Goal: Information Seeking & Learning: Learn about a topic

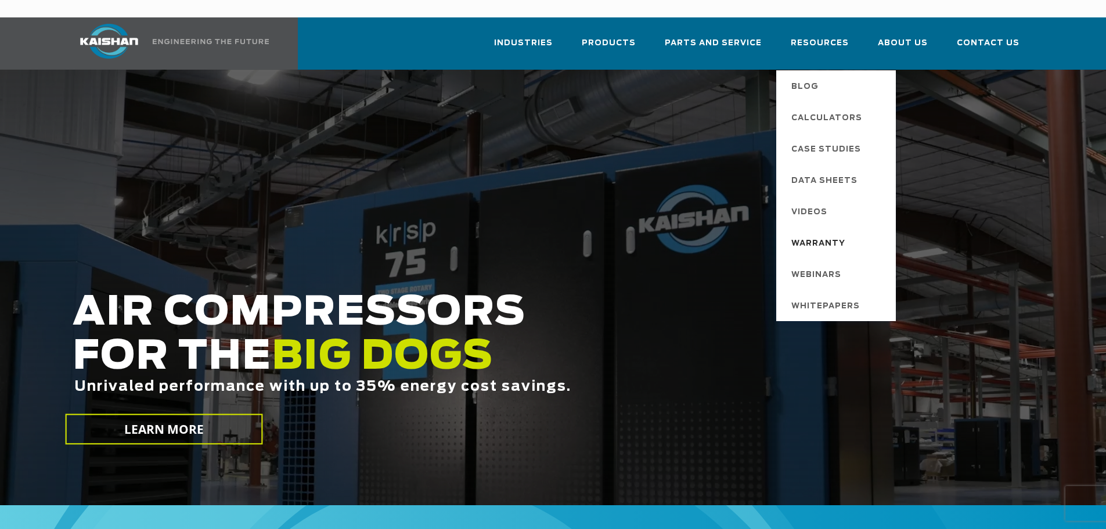
click at [821, 234] on span "Warranty" at bounding box center [819, 244] width 54 height 20
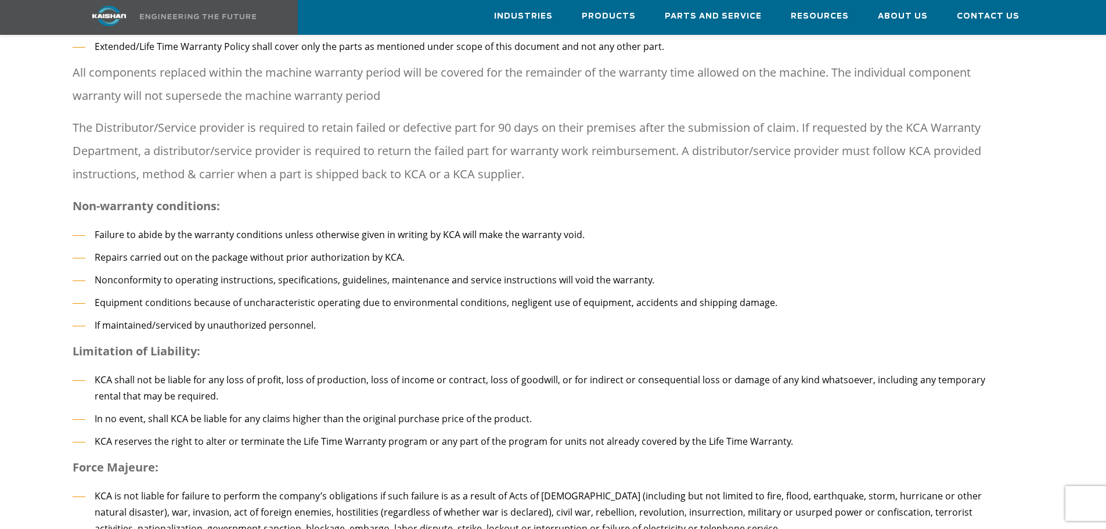
scroll to position [1568, 0]
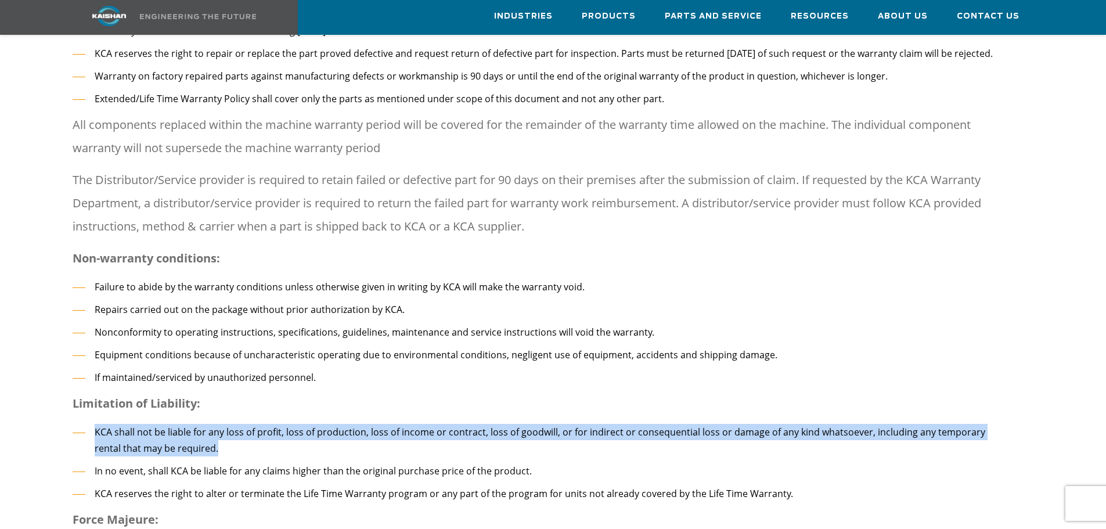
drag, startPoint x: 95, startPoint y: 414, endPoint x: 194, endPoint y: 428, distance: 100.4
click at [194, 428] on li "KCA shall not be liable for any loss of profit, loss of production, loss of inc…" at bounding box center [543, 440] width 941 height 33
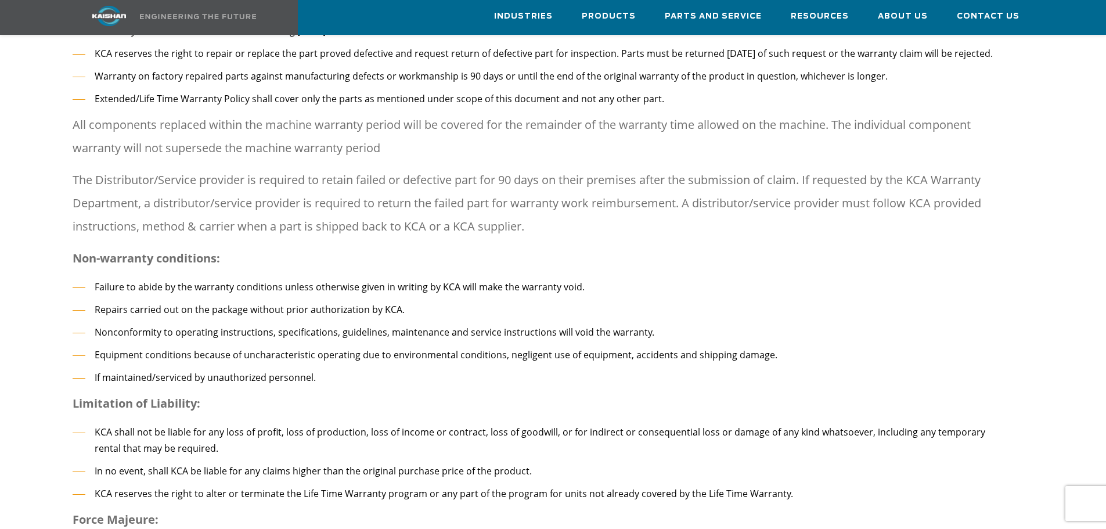
click at [175, 463] on li "In no event, shall KCA be liable for any claims higher than the original purcha…" at bounding box center [543, 471] width 941 height 17
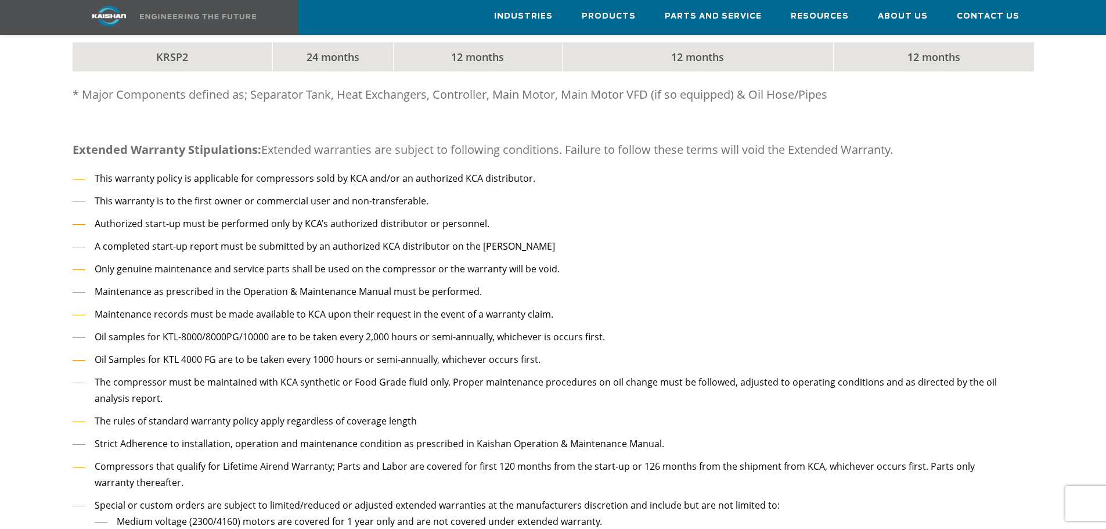
scroll to position [813, 0]
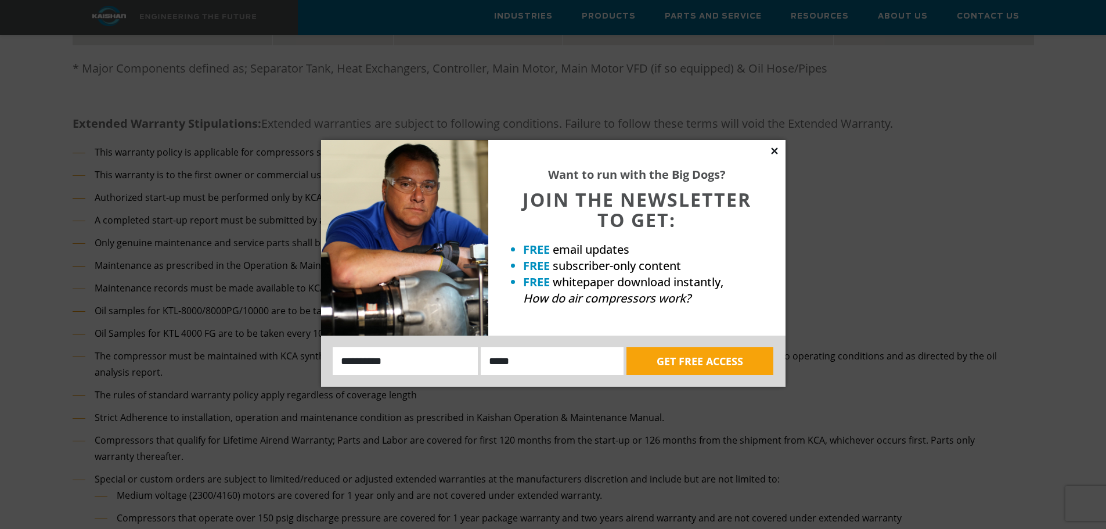
click at [774, 151] on icon at bounding box center [774, 151] width 6 height 6
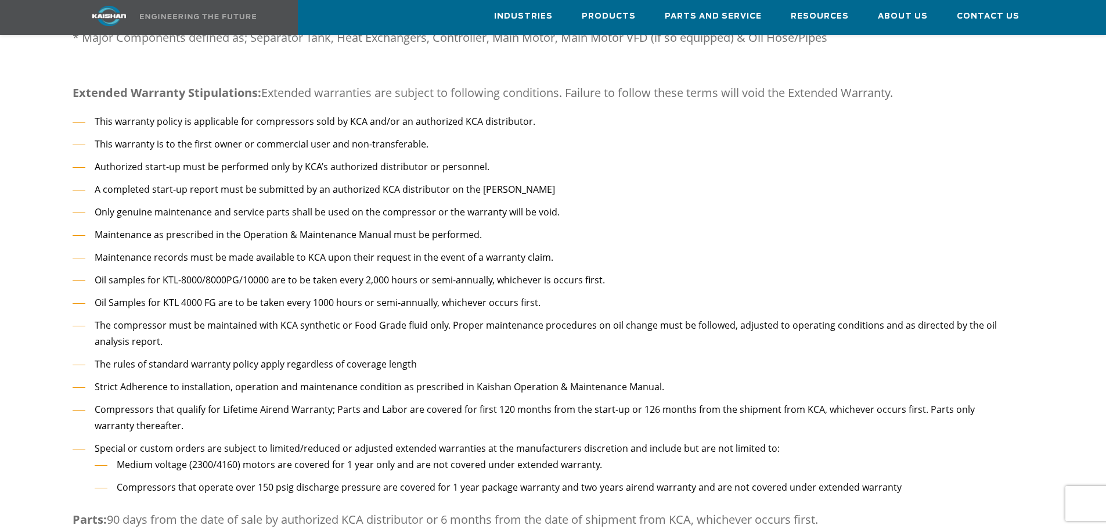
scroll to position [871, 0]
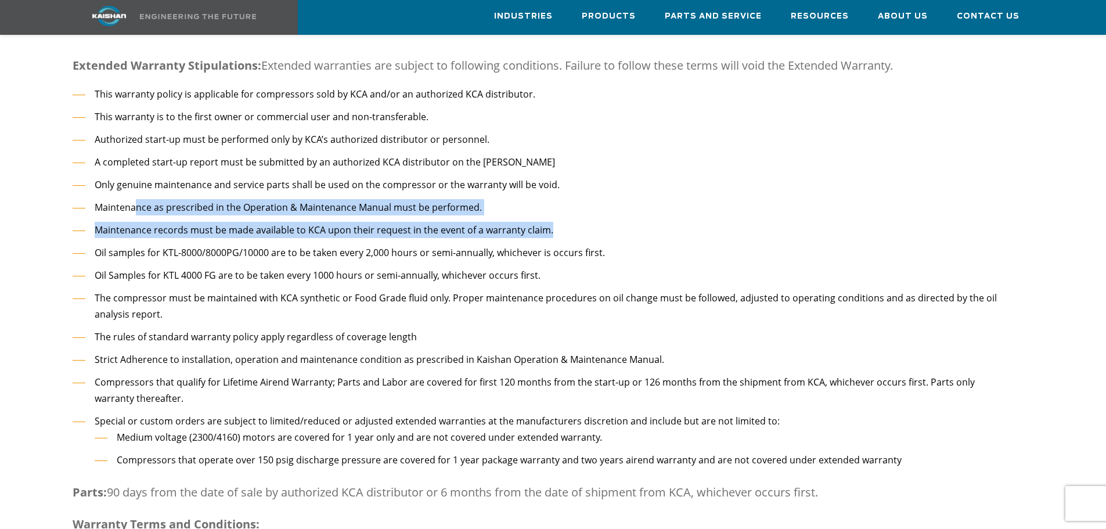
drag, startPoint x: 135, startPoint y: 188, endPoint x: 570, endPoint y: 216, distance: 435.9
click at [570, 216] on ul "This warranty policy is applicable for compressors sold by KCA and/or an author…" at bounding box center [543, 280] width 941 height 389
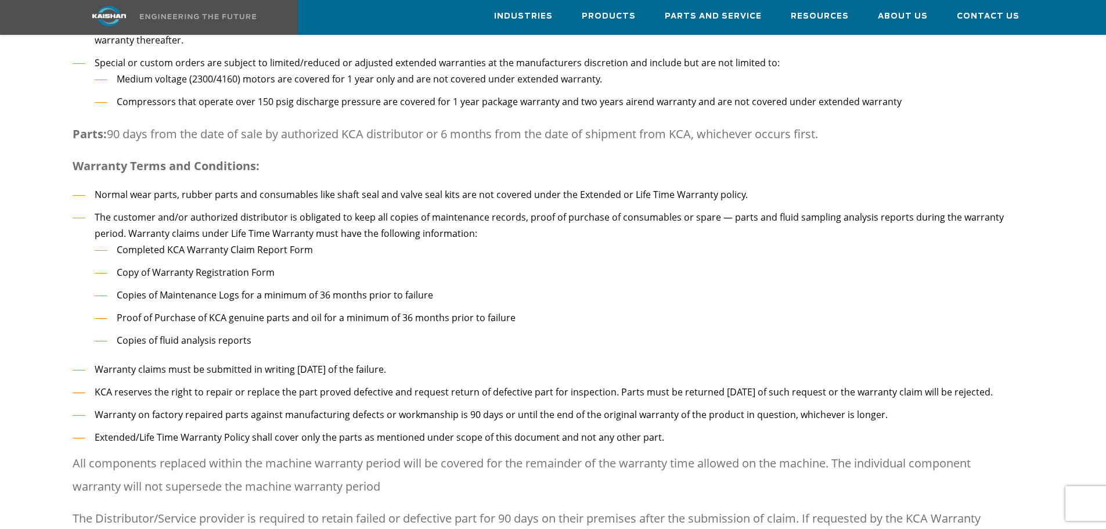
scroll to position [1452, 0]
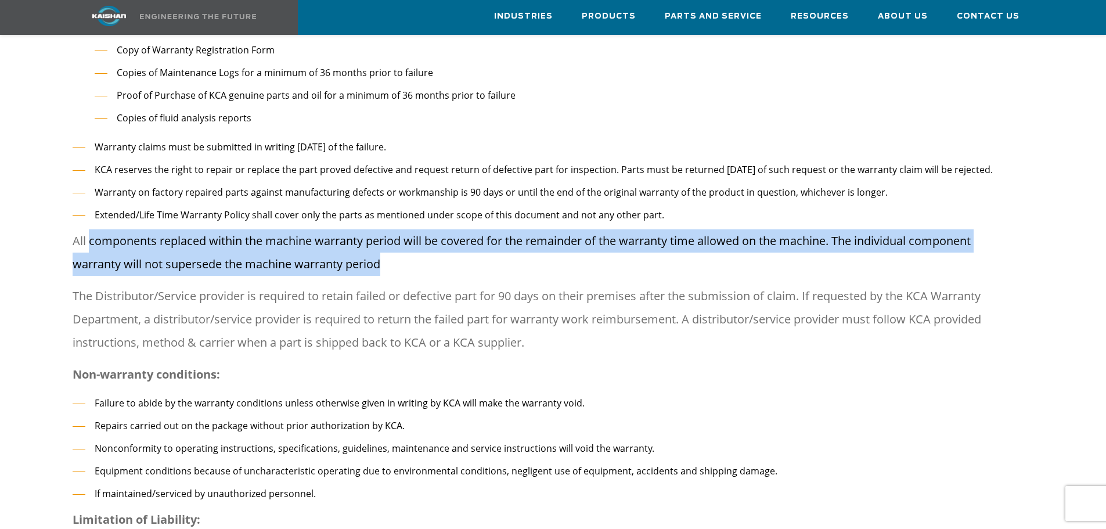
drag, startPoint x: 100, startPoint y: 218, endPoint x: 420, endPoint y: 252, distance: 322.4
click at [420, 252] on p "All components replaced within the machine warranty period will be covered for …" at bounding box center [543, 252] width 941 height 46
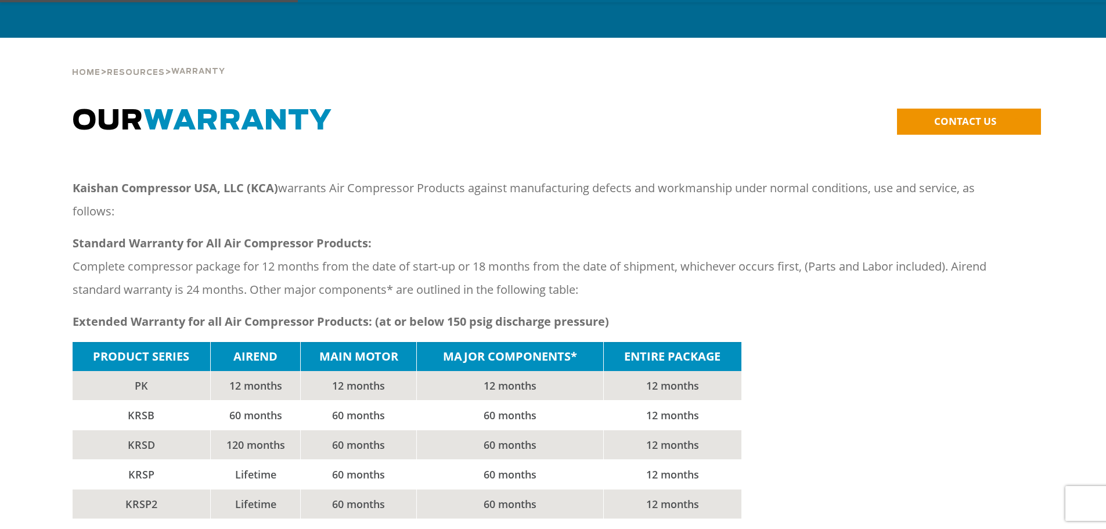
scroll to position [58, 0]
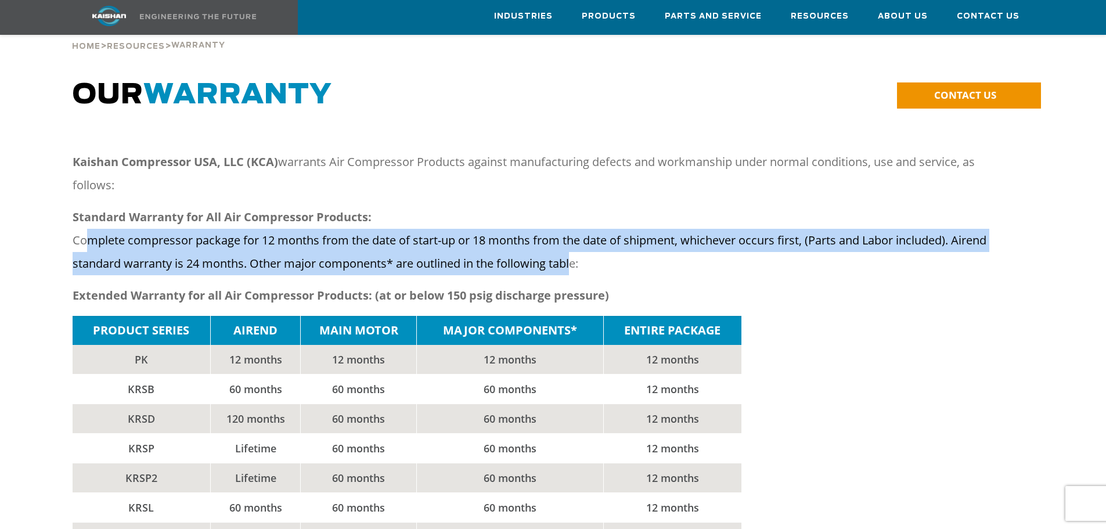
drag, startPoint x: 91, startPoint y: 224, endPoint x: 573, endPoint y: 253, distance: 482.3
click at [573, 253] on p "Standard Warranty for All Air Compressor Products: Complete compressor package …" at bounding box center [543, 241] width 941 height 70
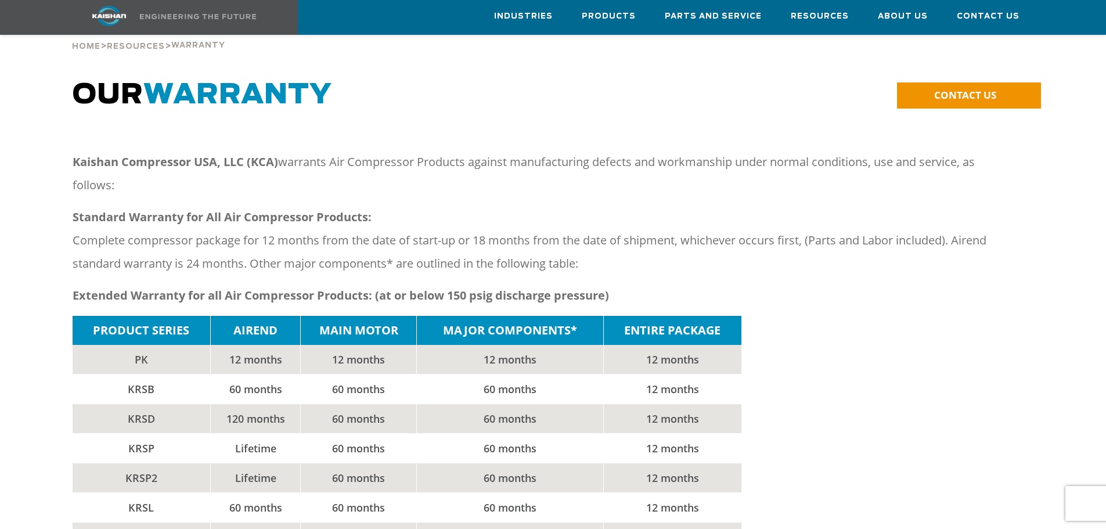
click at [339, 169] on p "Kaishan Compressor USA, LLC (KCA) warrants Air Compressor Products against manu…" at bounding box center [543, 173] width 941 height 46
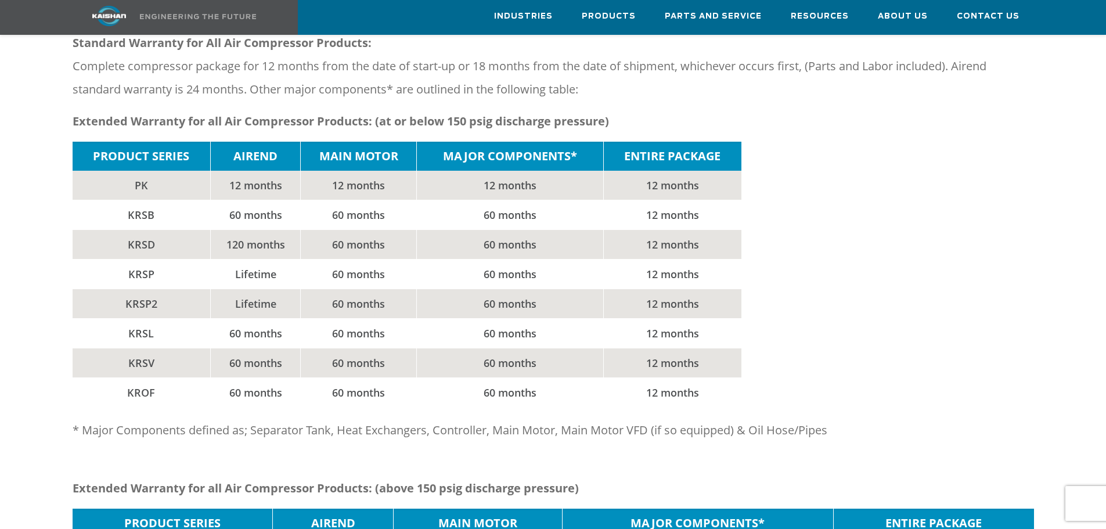
scroll to position [0, 0]
